Goal: Task Accomplishment & Management: Complete application form

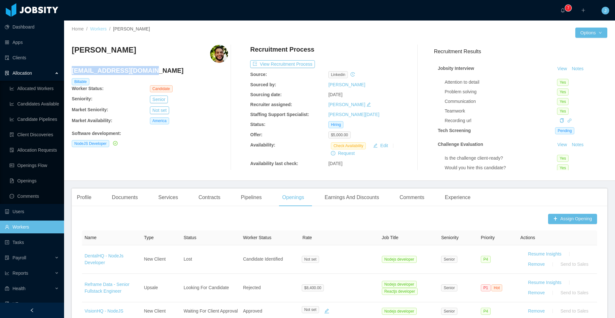
click at [100, 28] on link "Workers" at bounding box center [98, 28] width 17 height 5
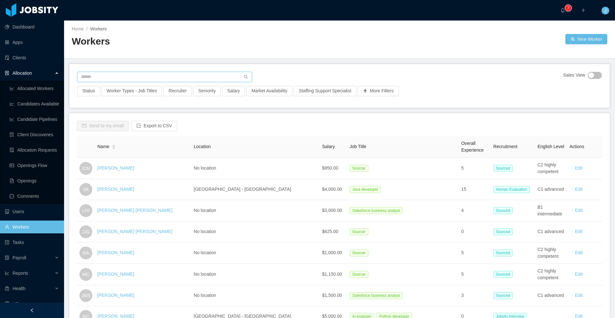
click at [125, 74] on input "text" at bounding box center [164, 77] width 175 height 10
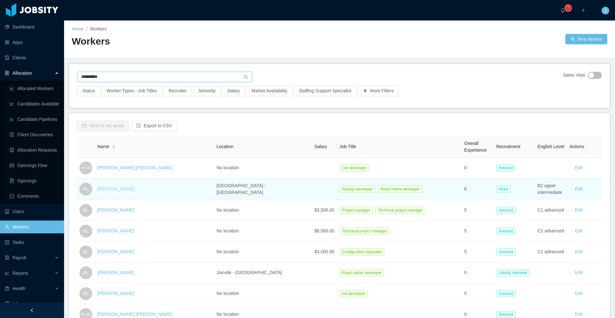
type input "**********"
click at [126, 190] on link "[PERSON_NAME]" at bounding box center [115, 188] width 37 height 5
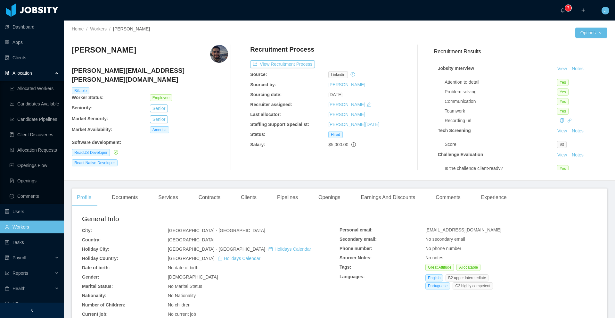
drag, startPoint x: 71, startPoint y: 72, endPoint x: 91, endPoint y: 71, distance: 19.6
click at [91, 71] on h4 "[PERSON_NAME][EMAIL_ADDRESS][PERSON_NAME][DOMAIN_NAME]" at bounding box center [150, 75] width 156 height 18
click at [108, 72] on h4 "[PERSON_NAME][EMAIL_ADDRESS][PERSON_NAME][DOMAIN_NAME]" at bounding box center [150, 75] width 156 height 18
drag, startPoint x: 72, startPoint y: 71, endPoint x: 156, endPoint y: 69, distance: 84.0
click at [156, 69] on h4 "[PERSON_NAME][EMAIL_ADDRESS][PERSON_NAME][DOMAIN_NAME]" at bounding box center [150, 75] width 156 height 18
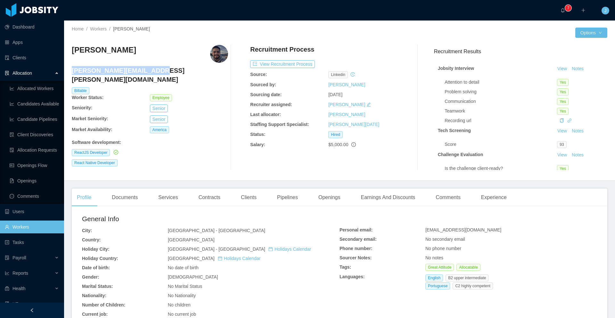
copy h4 "[PERSON_NAME][EMAIL_ADDRESS][PERSON_NAME][DOMAIN_NAME]"
click at [24, 60] on link "Clients" at bounding box center [32, 57] width 54 height 13
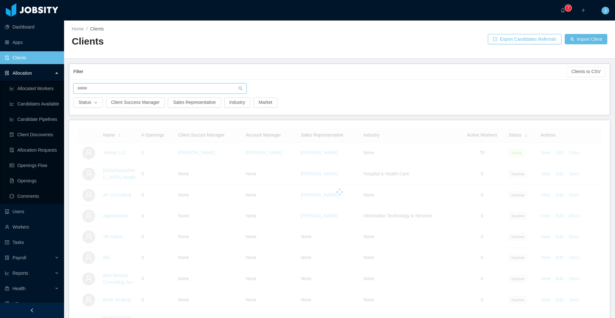
click at [105, 93] on input "text" at bounding box center [159, 88] width 173 height 10
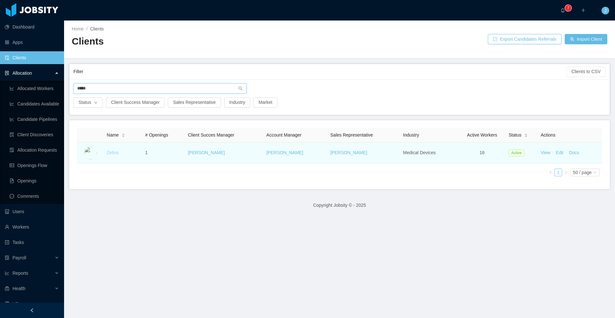
type input "*****"
click at [110, 154] on link "Zebra" at bounding box center [113, 152] width 12 height 5
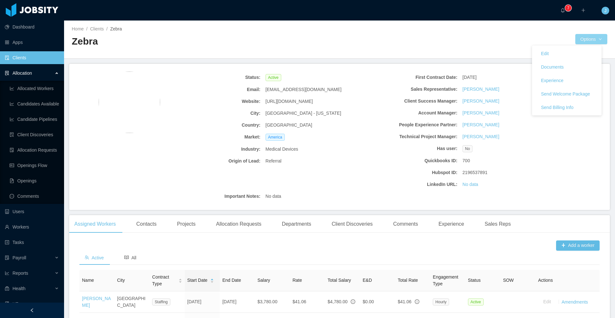
click at [581, 40] on button "Options" at bounding box center [592, 39] width 32 height 10
click at [548, 67] on button "Documents" at bounding box center [552, 67] width 33 height 10
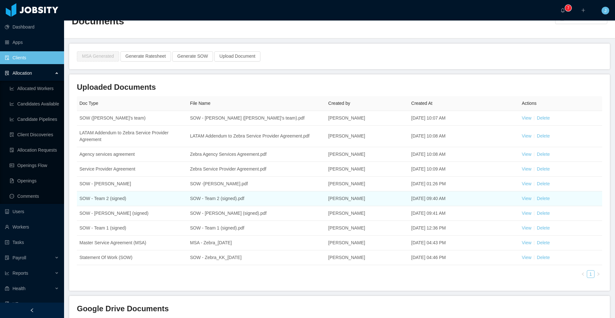
scroll to position [26, 0]
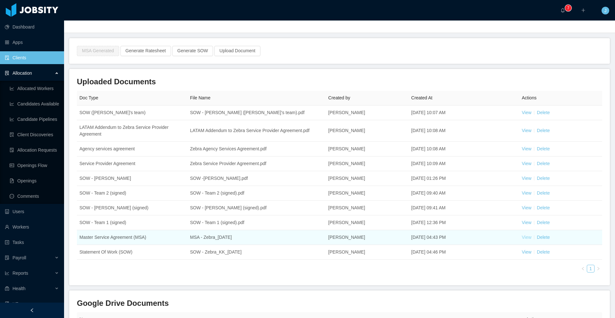
click at [522, 239] on link "View" at bounding box center [527, 237] width 10 height 5
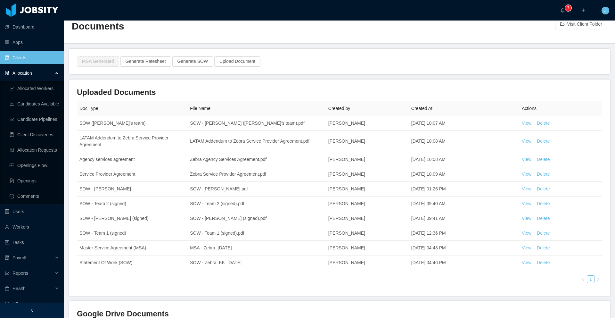
scroll to position [0, 0]
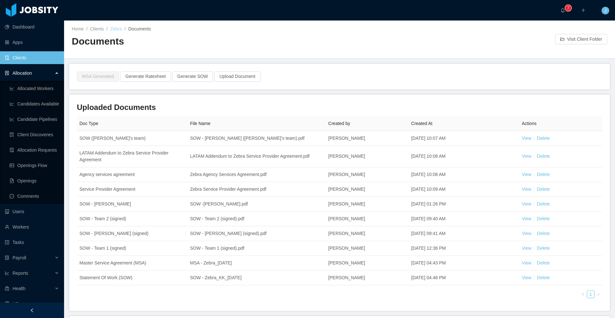
click at [115, 29] on link "Zebra" at bounding box center [116, 28] width 12 height 5
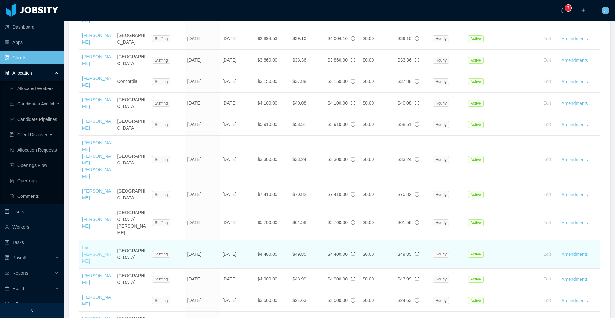
click at [100, 245] on link "Iran [PERSON_NAME]" at bounding box center [96, 254] width 29 height 19
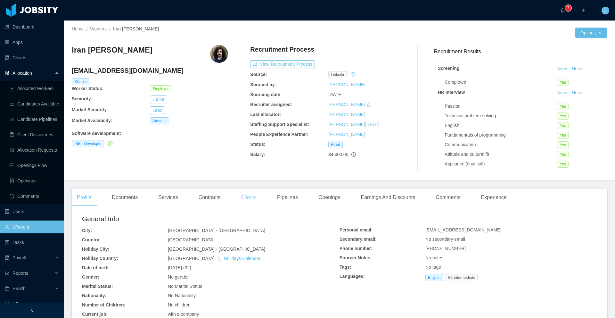
click at [255, 197] on div "Clients" at bounding box center [249, 197] width 26 height 18
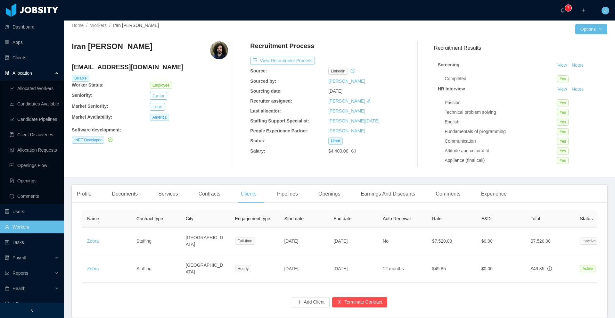
scroll to position [8, 0]
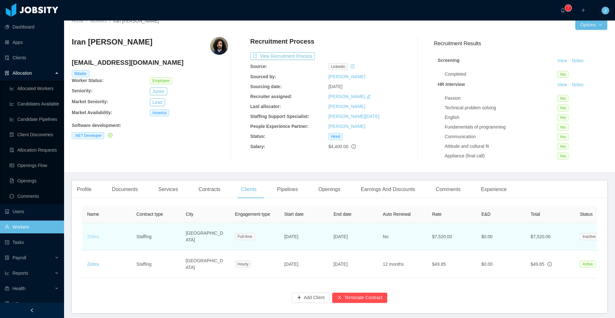
click at [94, 235] on link "Zebra" at bounding box center [93, 236] width 12 height 5
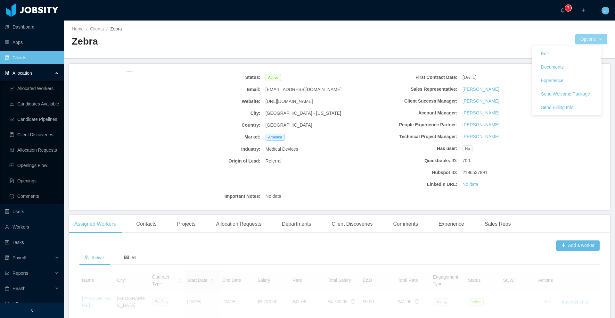
click at [591, 40] on button "Options" at bounding box center [592, 39] width 32 height 10
click at [551, 70] on button "Documents" at bounding box center [552, 67] width 33 height 10
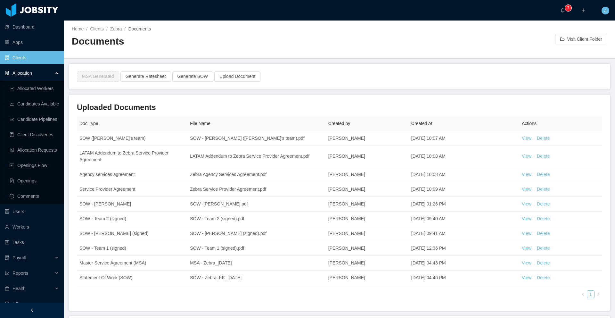
click at [278, 104] on h3 "Uploaded Documents" at bounding box center [340, 107] width 526 height 10
click at [35, 133] on link "Client Discoveries" at bounding box center [34, 134] width 49 height 13
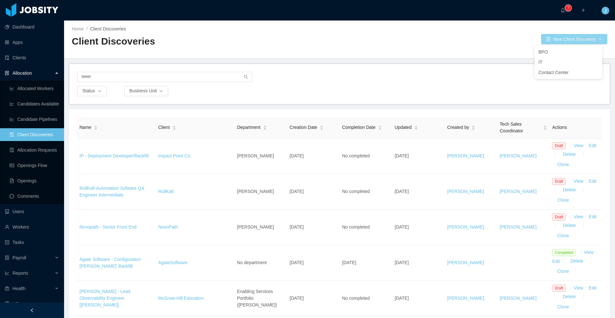
click at [560, 35] on button "New Client Discovery" at bounding box center [574, 39] width 66 height 10
click at [548, 61] on li "IT" at bounding box center [569, 62] width 68 height 10
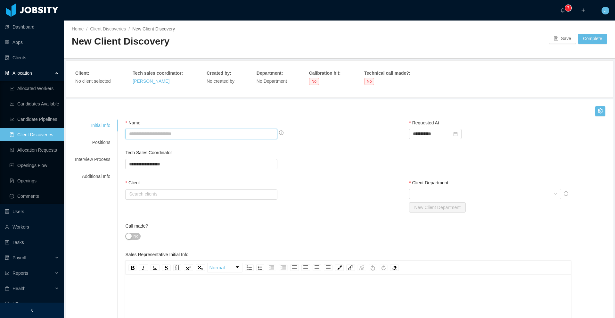
click at [187, 133] on input "Name" at bounding box center [201, 134] width 152 height 10
type input "**********"
click at [172, 193] on input "text" at bounding box center [201, 194] width 152 height 10
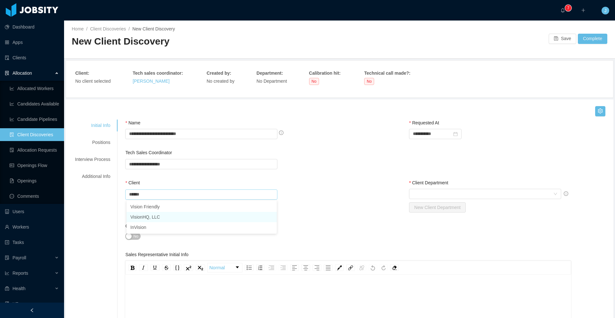
click at [170, 217] on li "VisionHQ, LLC" at bounding box center [202, 217] width 150 height 10
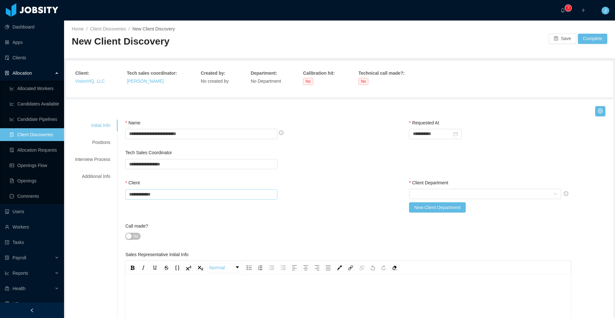
type input "**********"
click at [358, 191] on div "**********" at bounding box center [368, 201] width 487 height 43
click at [423, 193] on div "Select Client Department" at bounding box center [483, 194] width 140 height 10
click at [425, 206] on li "Development" at bounding box center [482, 207] width 150 height 10
type input "*"
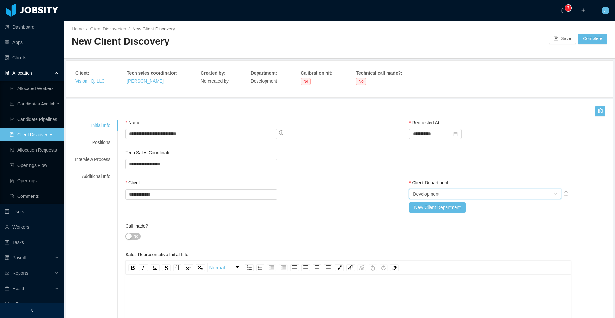
click at [389, 222] on div "**********" at bounding box center [368, 201] width 487 height 43
click at [560, 38] on button "Save" at bounding box center [563, 39] width 28 height 10
